Goal: Information Seeking & Learning: Learn about a topic

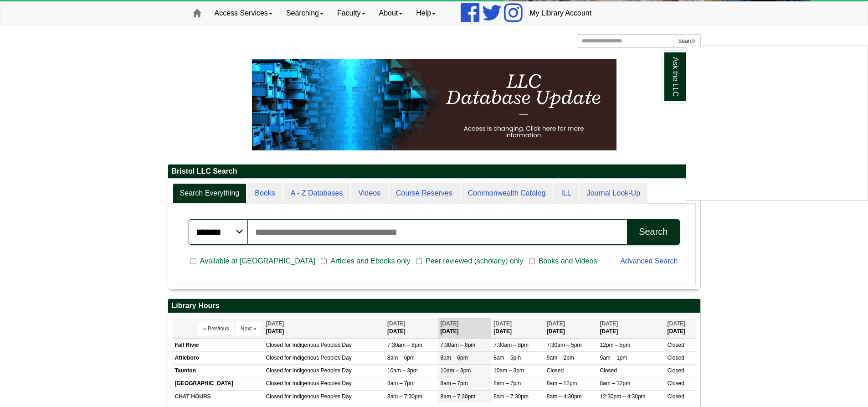
scroll to position [90, 0]
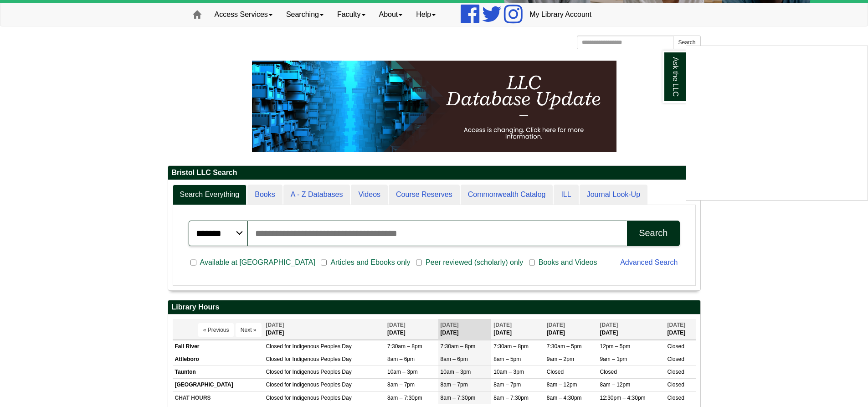
click at [428, 196] on div "Ask the LLC" at bounding box center [434, 203] width 868 height 407
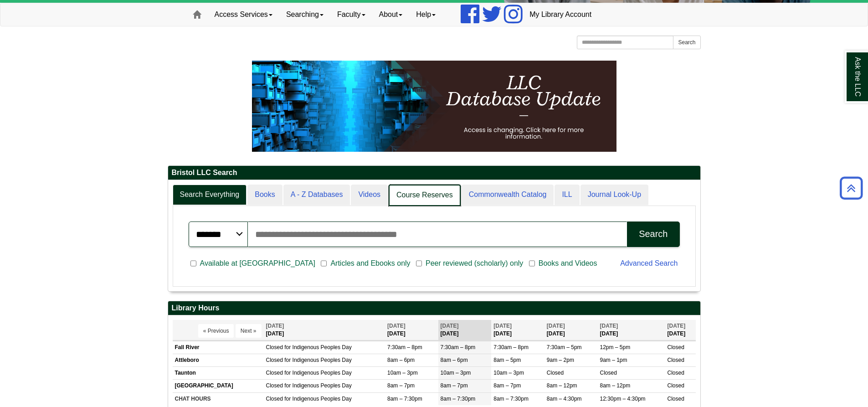
scroll to position [111, 532]
click at [432, 191] on link "Course Reserves" at bounding box center [425, 194] width 72 height 21
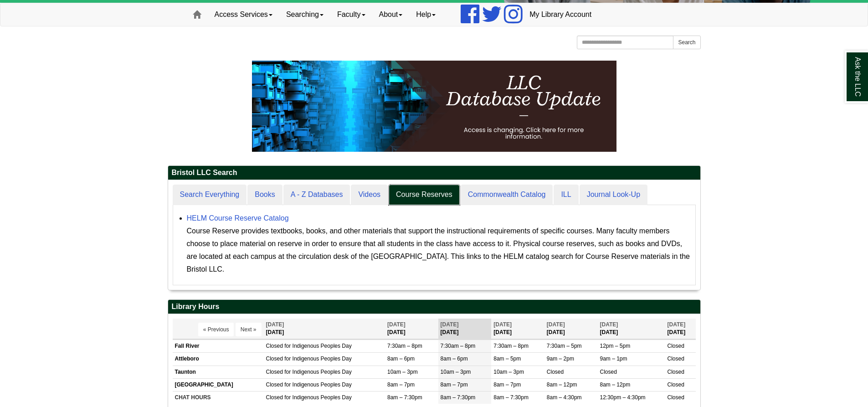
scroll to position [110, 532]
click at [261, 210] on li "HELM Course Reserve Catalog Course Reserve provides textbooks, books, and other…" at bounding box center [439, 243] width 504 height 66
click at [259, 215] on link "HELM Course Reserve Catalog" at bounding box center [238, 218] width 102 height 8
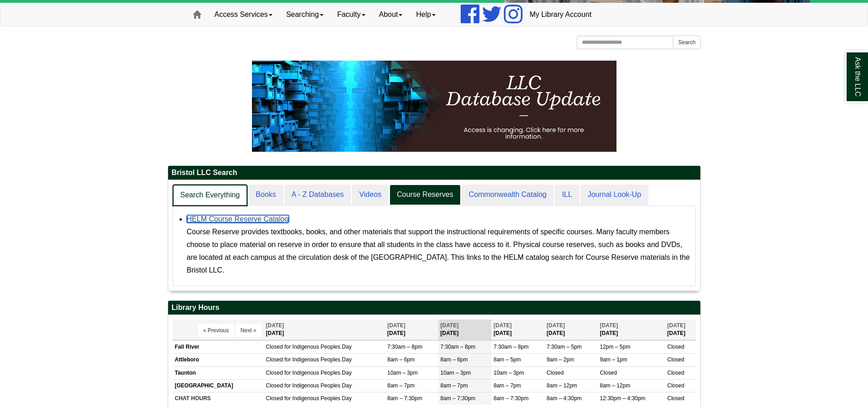
scroll to position [111, 532]
click at [204, 197] on link "Search Everything" at bounding box center [210, 194] width 75 height 21
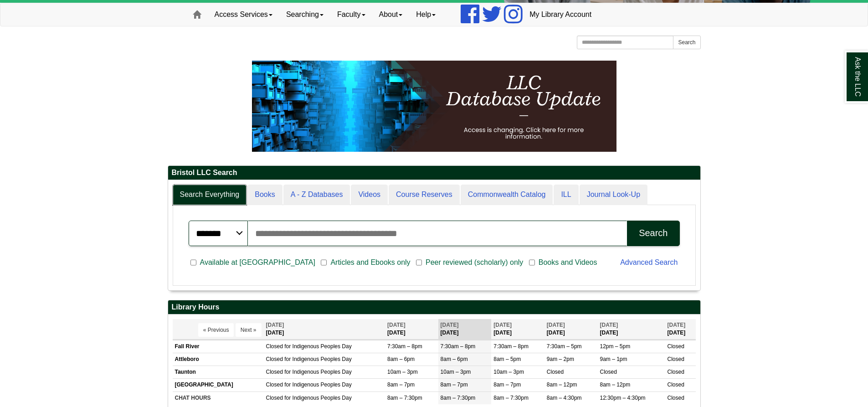
scroll to position [110, 532]
click at [400, 237] on input "Search articles, books, journals & more" at bounding box center [437, 233] width 379 height 26
type input "**********"
click at [627, 220] on button "Search" at bounding box center [653, 233] width 52 height 26
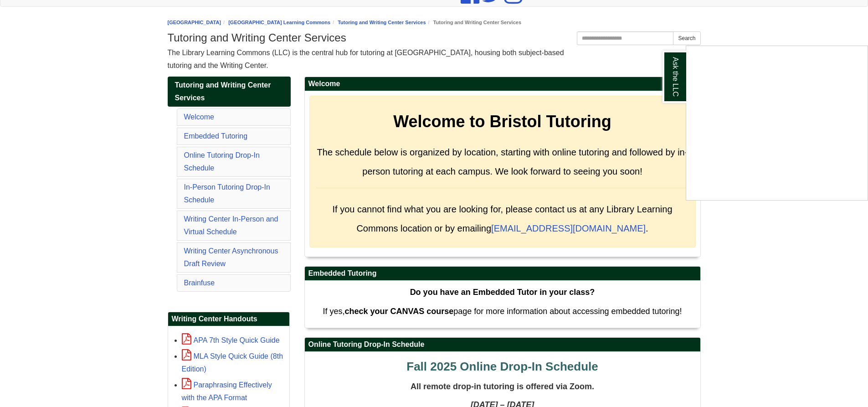
scroll to position [137, 0]
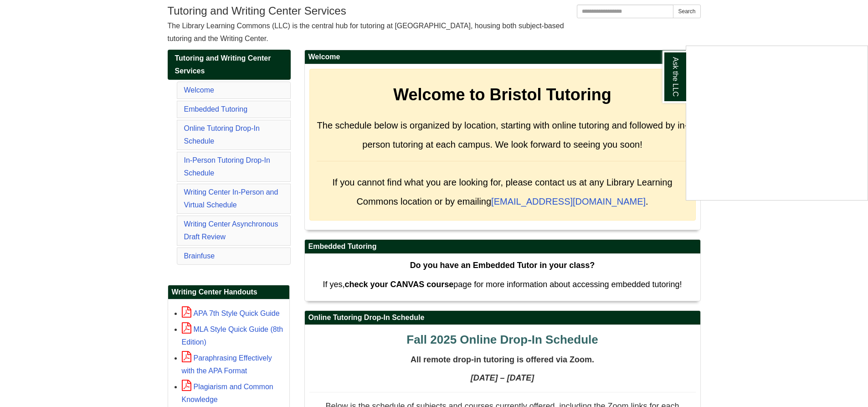
click at [215, 193] on div "Ask the LLC" at bounding box center [434, 203] width 868 height 407
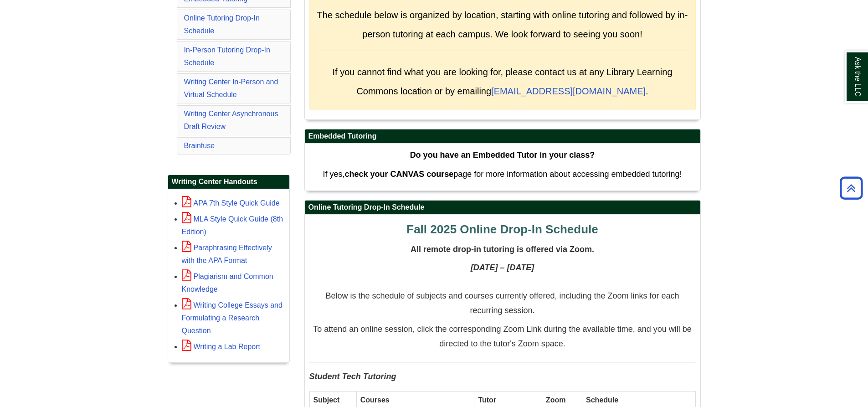
scroll to position [273, 0]
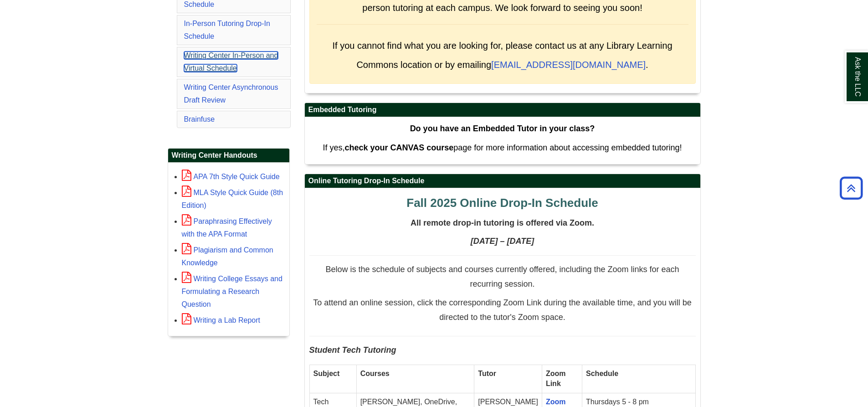
click at [213, 54] on link "Writing Center In-Person and Virtual Schedule" at bounding box center [231, 61] width 94 height 20
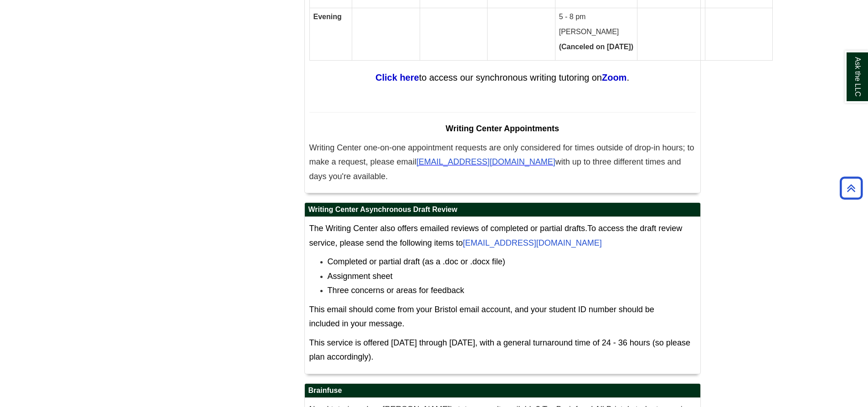
scroll to position [5663, 0]
